Goal: Transaction & Acquisition: Book appointment/travel/reservation

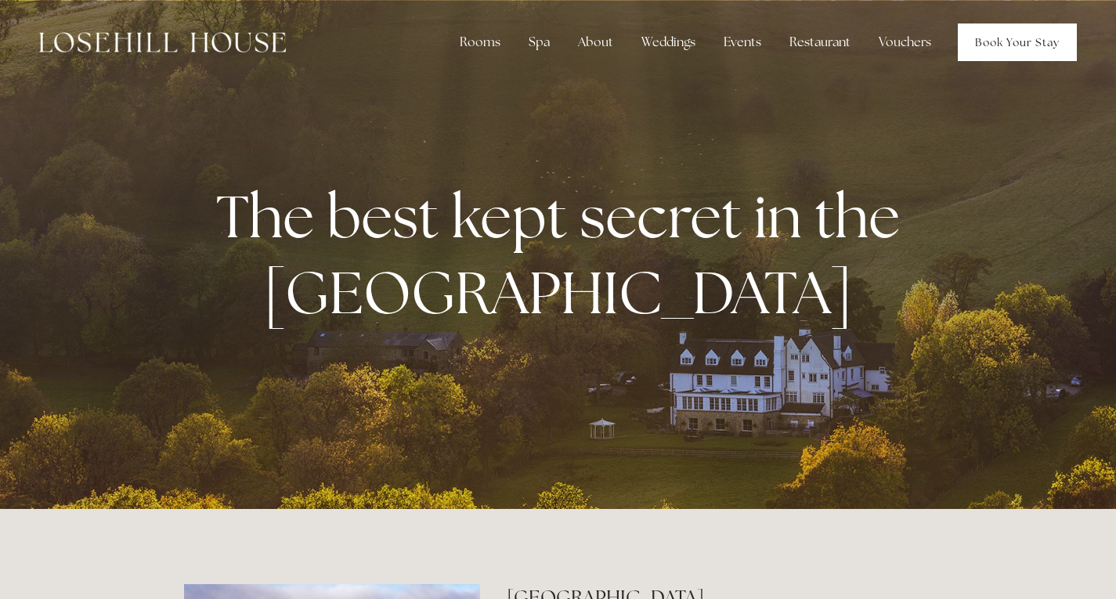
click at [1017, 42] on link "Book Your Stay" at bounding box center [1017, 42] width 119 height 38
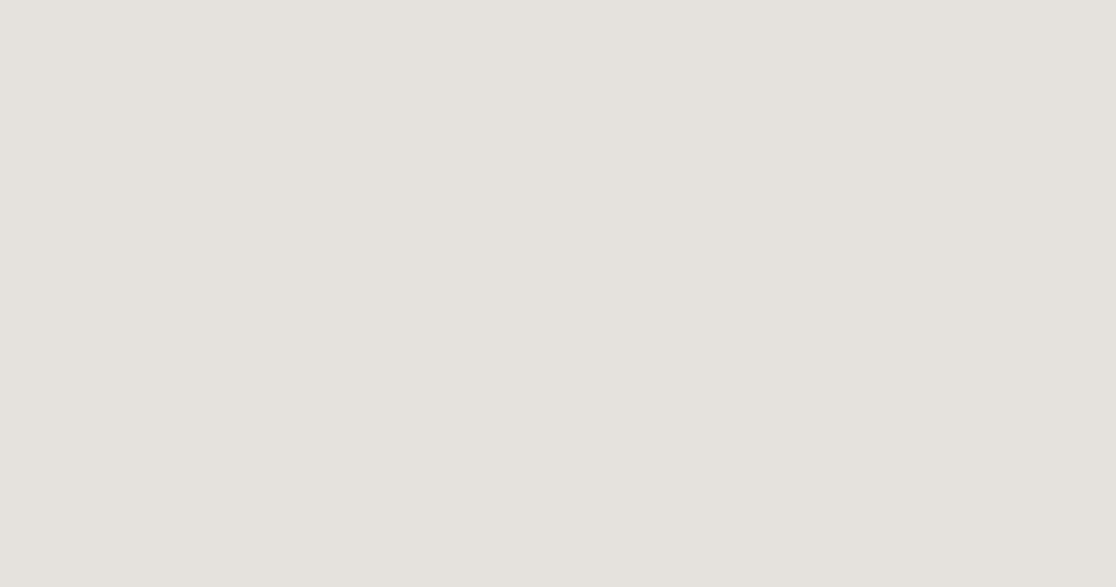
scroll to position [470, 0]
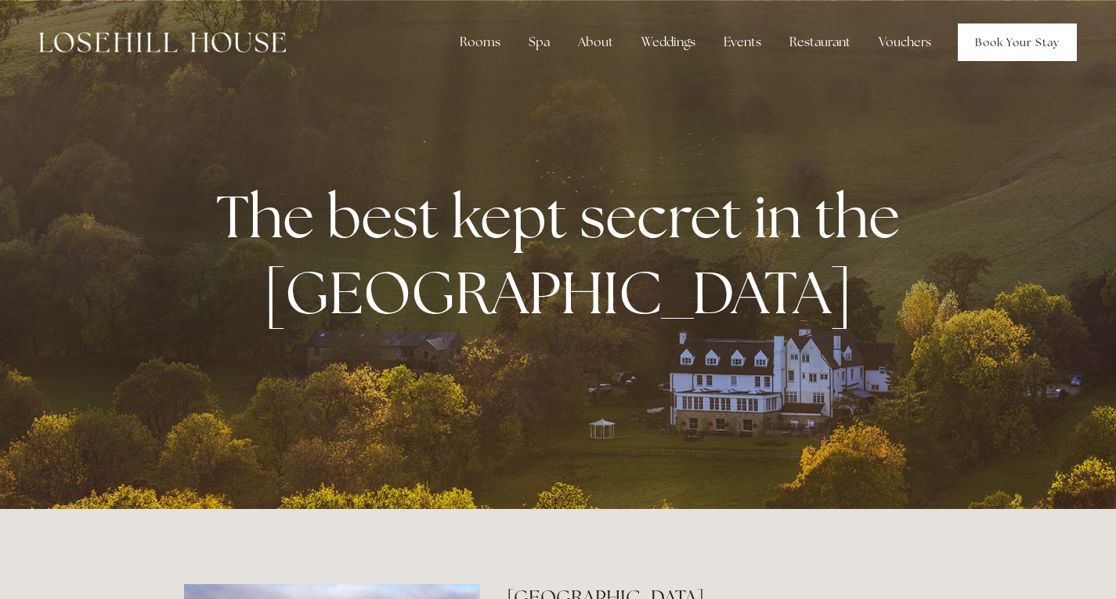
click at [1001, 42] on link "Book Your Stay" at bounding box center [1017, 42] width 119 height 38
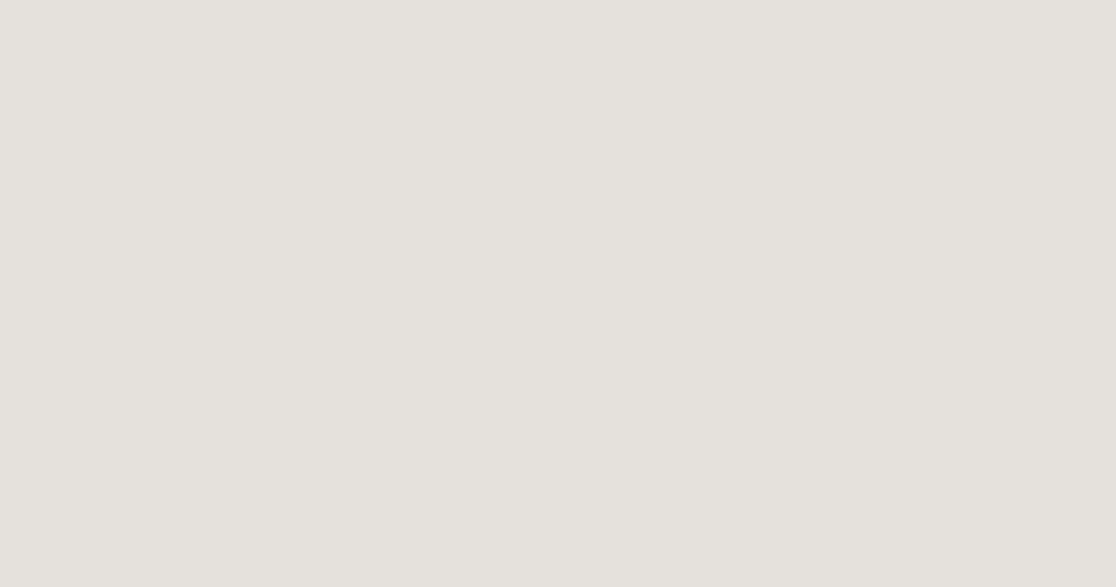
scroll to position [235, 0]
